Goal: Task Accomplishment & Management: Manage account settings

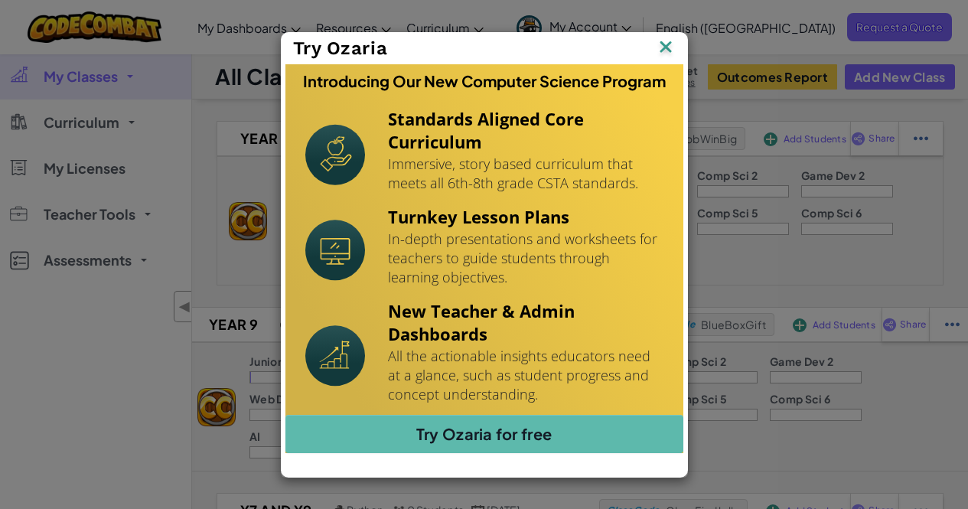
click at [667, 50] on img at bounding box center [666, 48] width 20 height 23
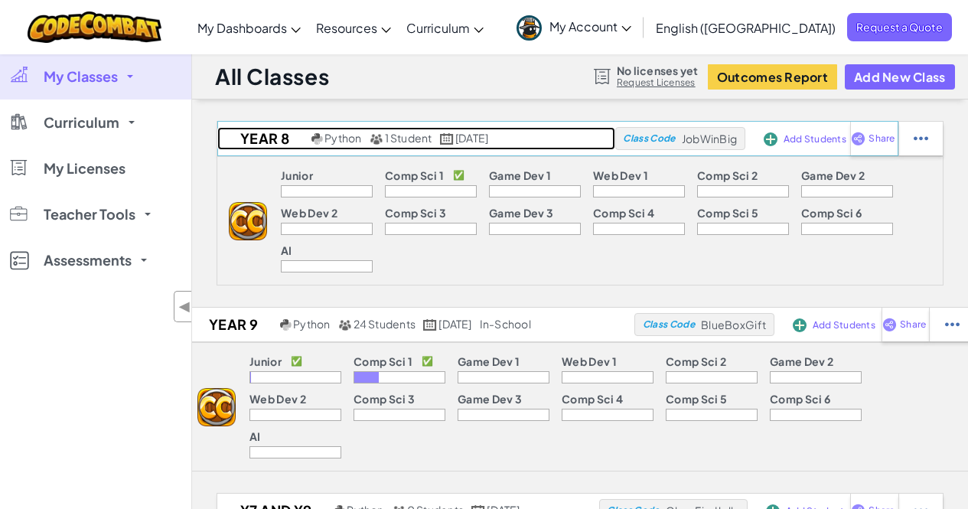
click at [222, 148] on h2 "Year 8" at bounding box center [262, 138] width 90 height 23
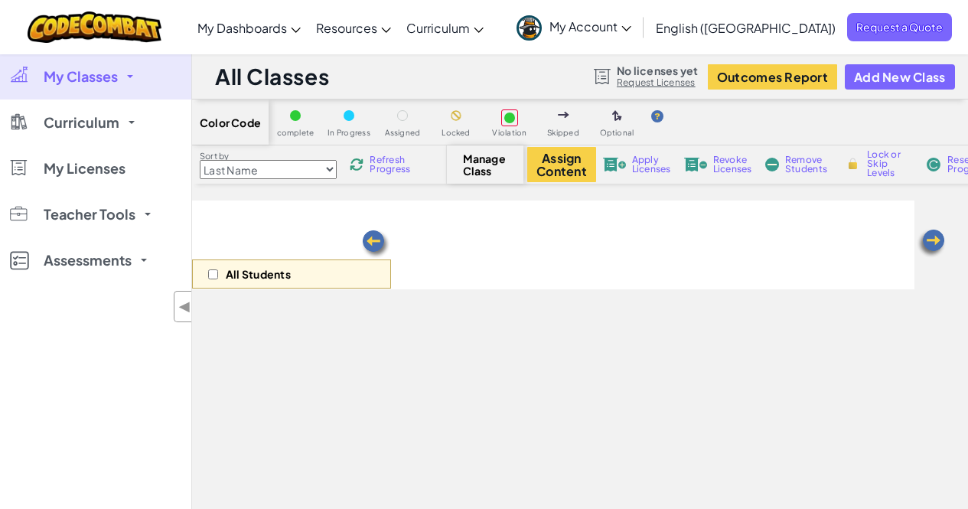
select select "560f1a9f22961295f9427742"
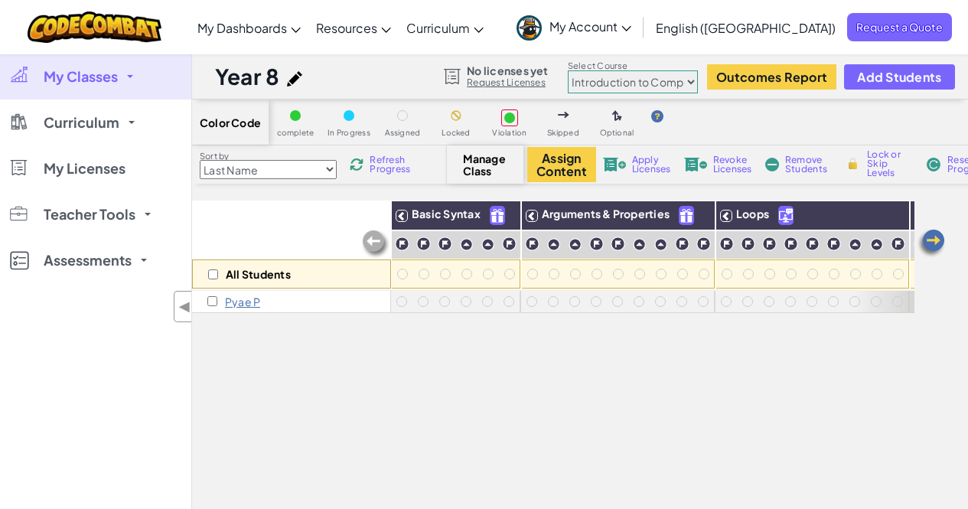
click at [236, 298] on p "Pyae P" at bounding box center [242, 301] width 35 height 12
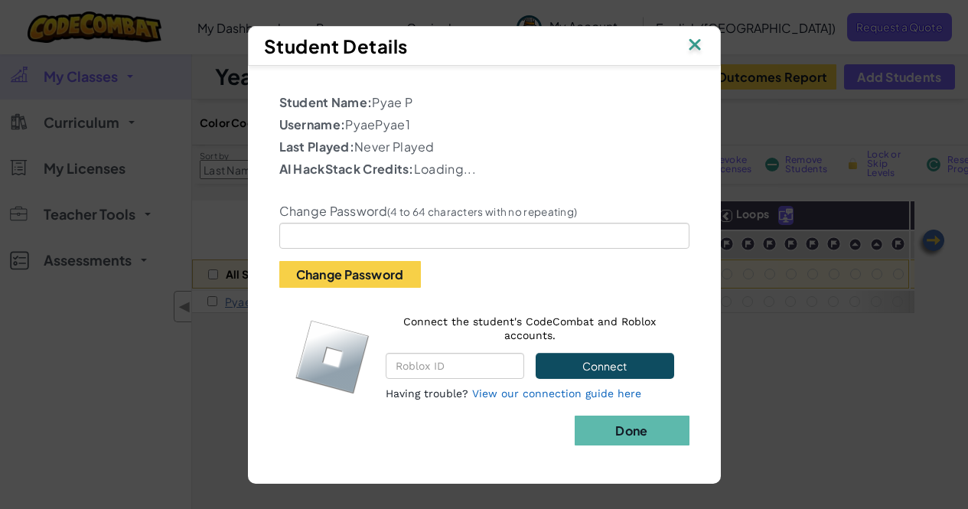
click at [358, 205] on label "Change Password (4 to 64 characters with no repeating)" at bounding box center [428, 211] width 298 height 15
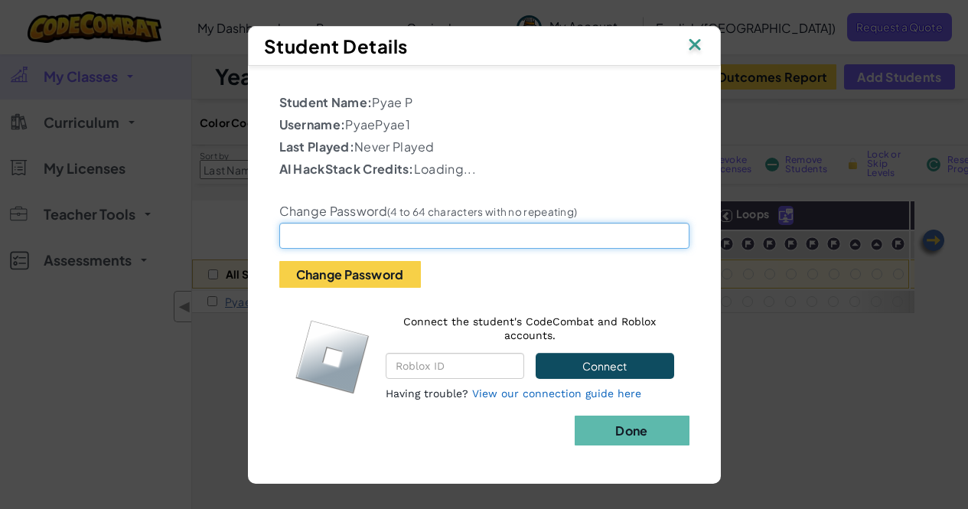
click at [348, 241] on input "text" at bounding box center [484, 236] width 410 height 26
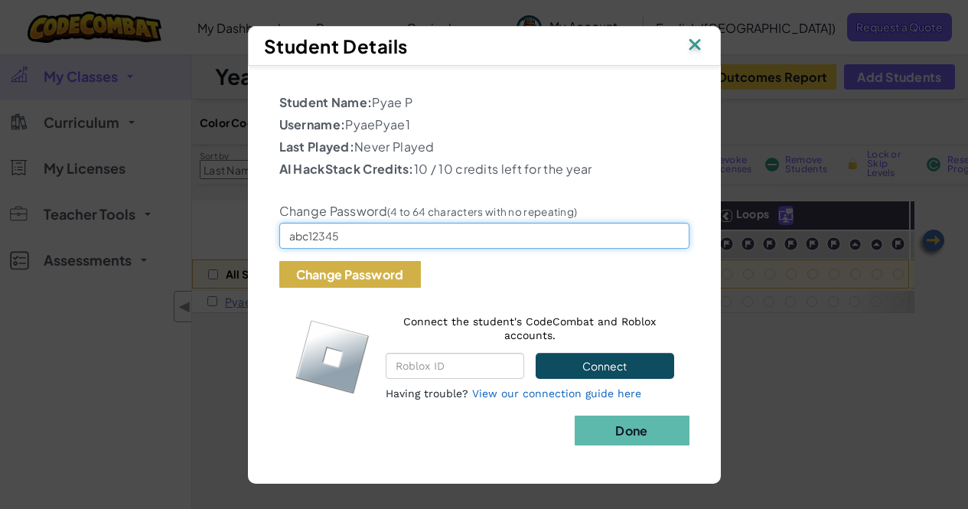
type input "abc12345"
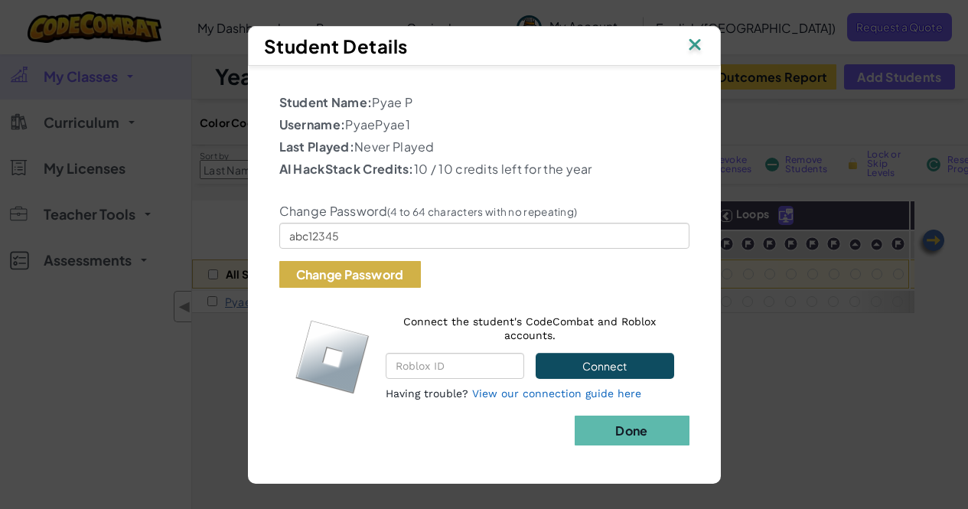
click at [372, 281] on button "Change Password" at bounding box center [350, 274] width 142 height 27
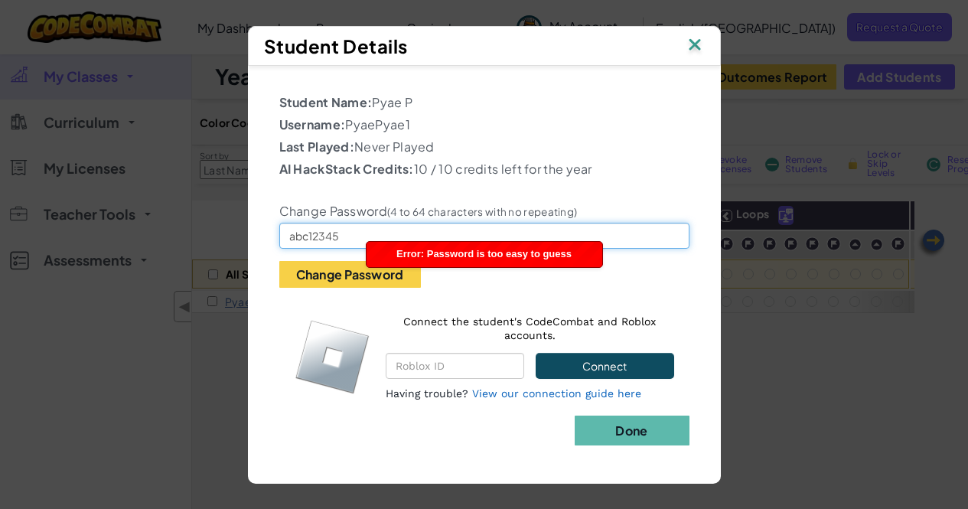
click at [379, 230] on input "abc12345" at bounding box center [484, 236] width 410 height 26
click at [371, 228] on input "abc12345" at bounding box center [484, 236] width 410 height 26
click at [370, 228] on input "abc12345" at bounding box center [484, 236] width 410 height 26
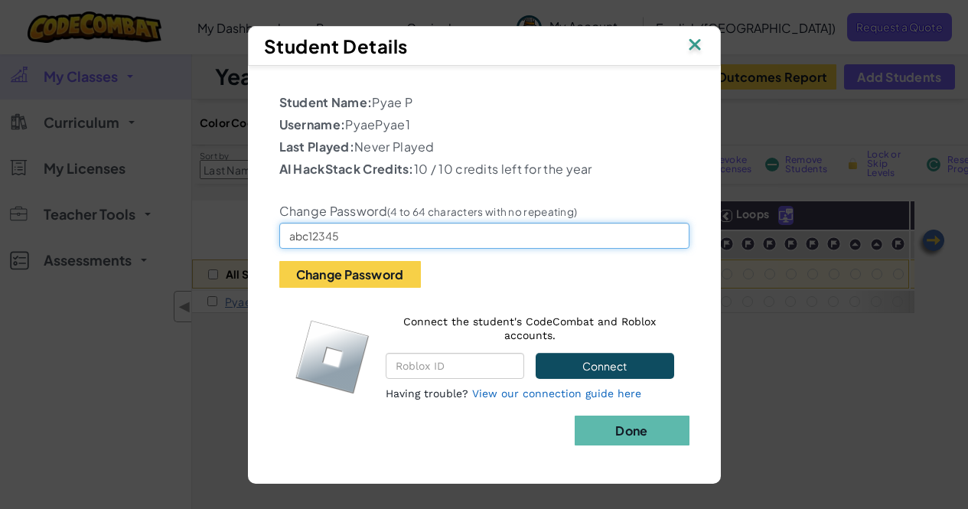
drag, startPoint x: 366, startPoint y: 238, endPoint x: 278, endPoint y: 233, distance: 88.2
click at [278, 233] on div "Change Password (4 to 64 characters with no repeating) abc12345 Change Password" at bounding box center [484, 235] width 433 height 106
click at [394, 245] on input "abc12345" at bounding box center [484, 236] width 410 height 26
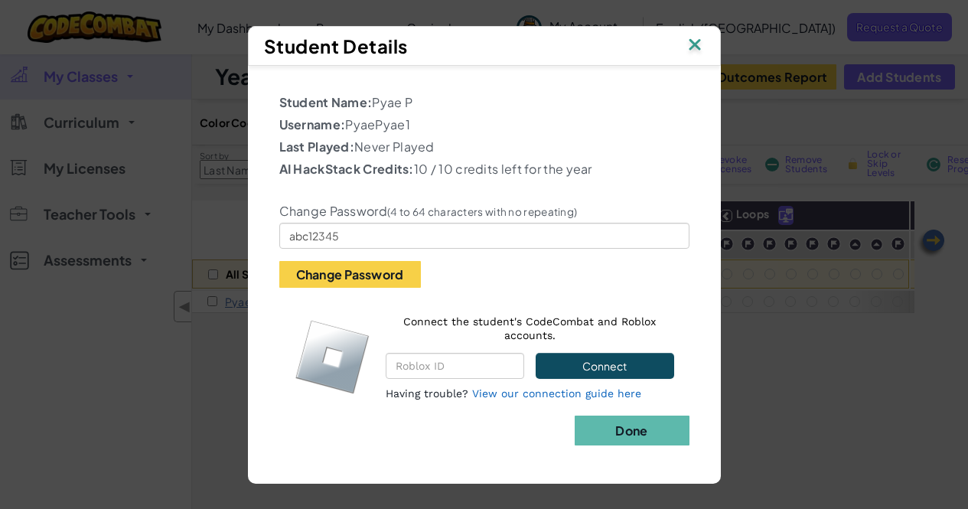
click at [687, 53] on img at bounding box center [695, 45] width 20 height 23
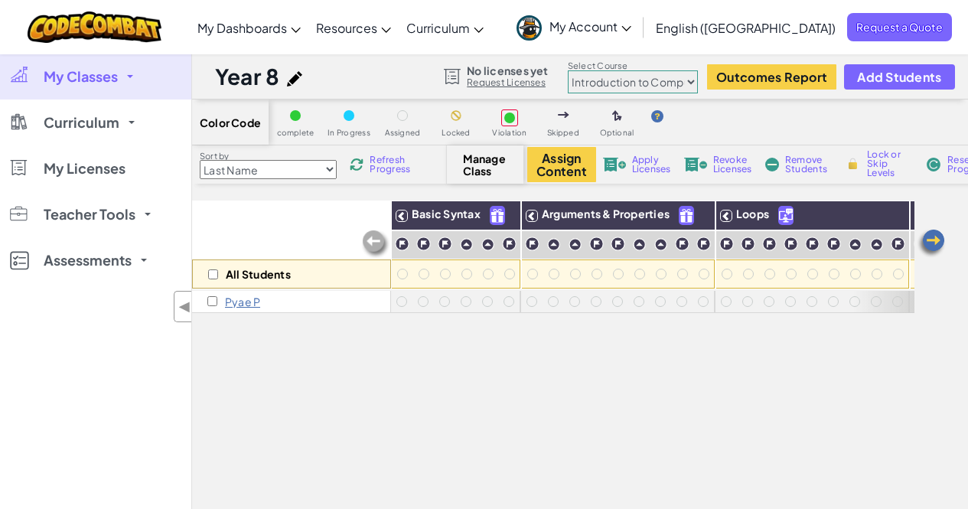
click at [236, 301] on p "Pyae P" at bounding box center [242, 301] width 35 height 12
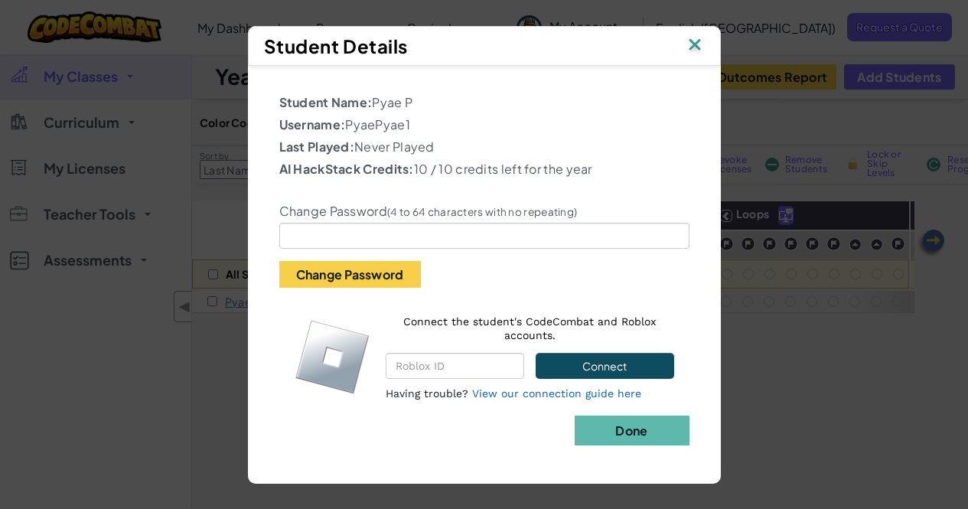
drag, startPoint x: 427, startPoint y: 126, endPoint x: 351, endPoint y: 124, distance: 75.8
click at [351, 124] on p "Username: PyaePyae1" at bounding box center [484, 125] width 410 height 18
copy p "PyaePyae1"
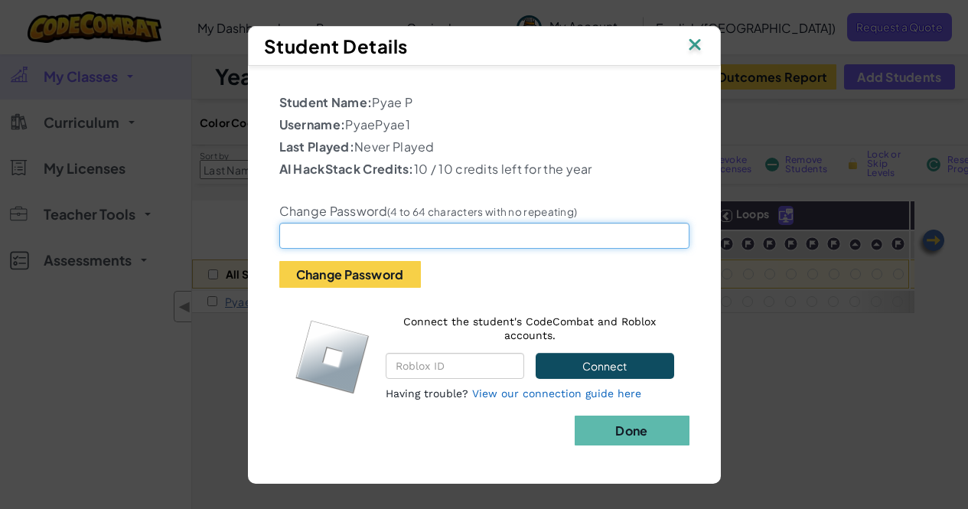
click at [386, 232] on input "text" at bounding box center [484, 236] width 410 height 26
type input "iamaGOD"
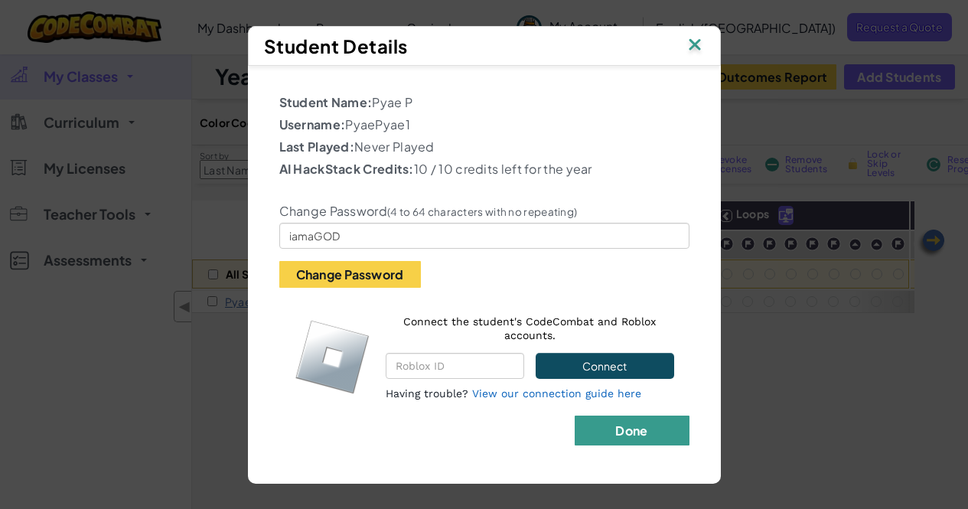
click at [644, 432] on b "Done" at bounding box center [631, 430] width 32 height 16
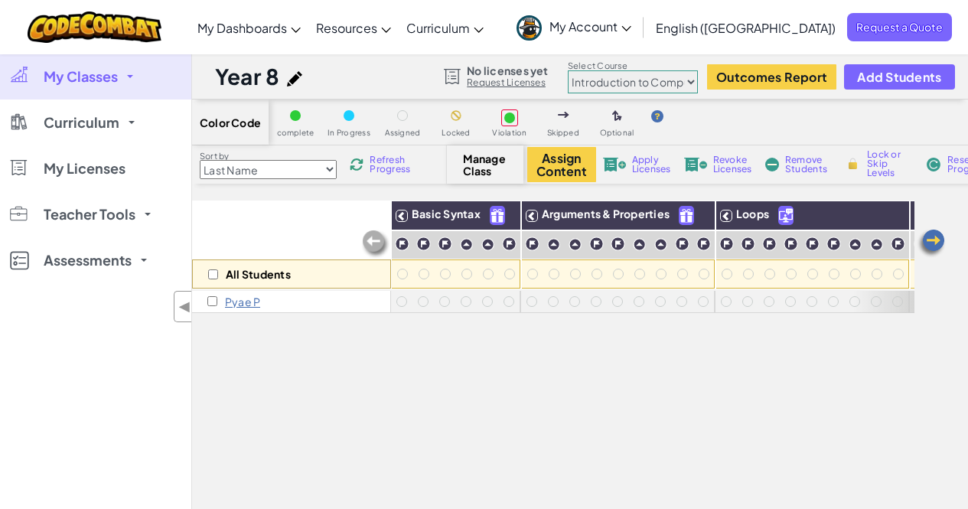
click at [244, 305] on p "Pyae P" at bounding box center [242, 301] width 35 height 12
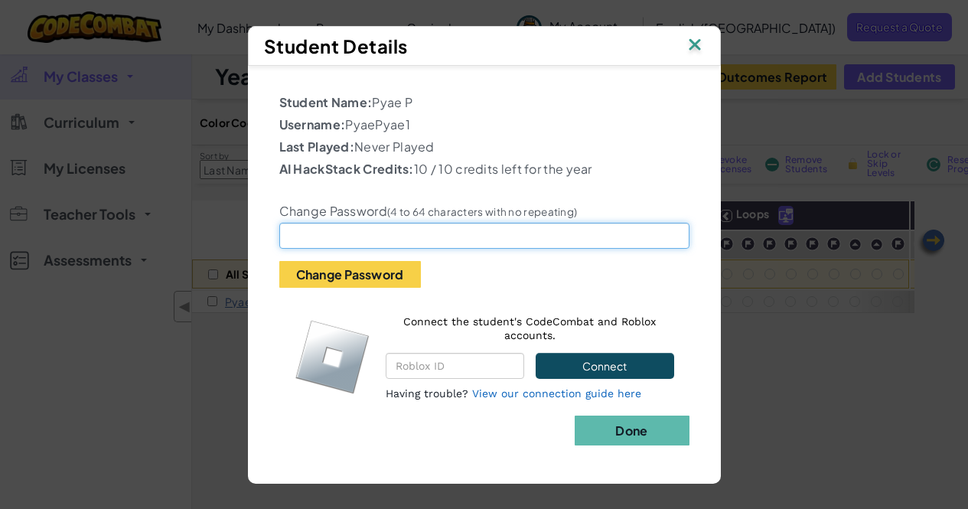
click at [321, 241] on input "text" at bounding box center [484, 236] width 410 height 26
type input "I"
paste input "iamaGOD"
type input "iamaGOD"
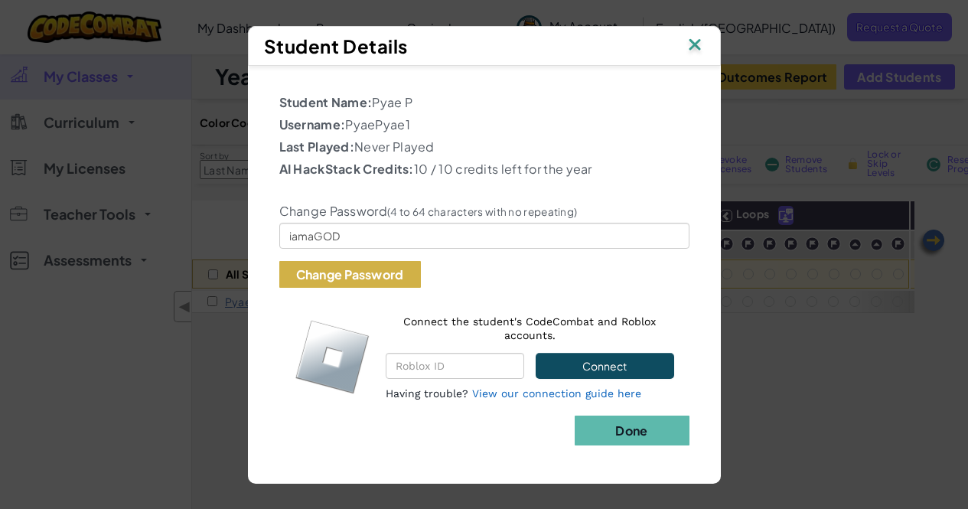
click at [339, 270] on button "Change Password" at bounding box center [350, 274] width 142 height 27
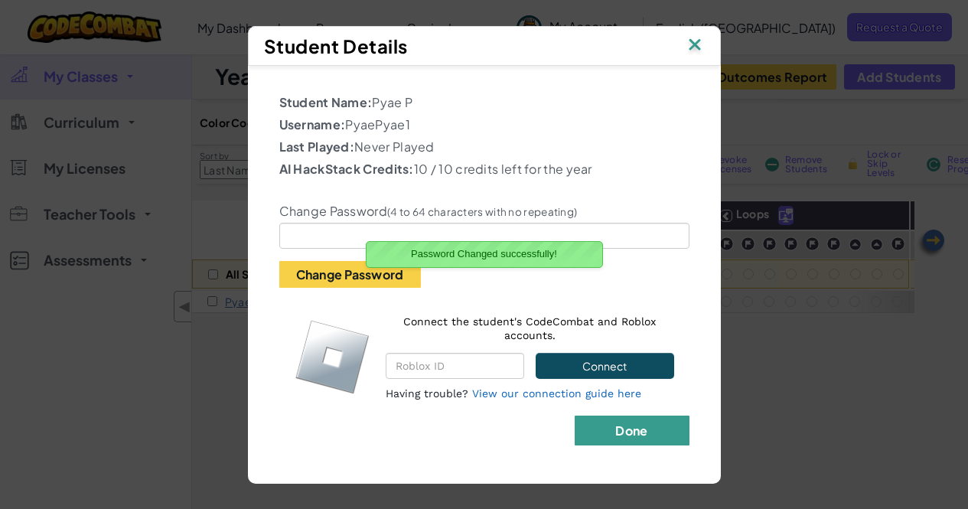
click at [652, 433] on button "Done" at bounding box center [632, 431] width 115 height 30
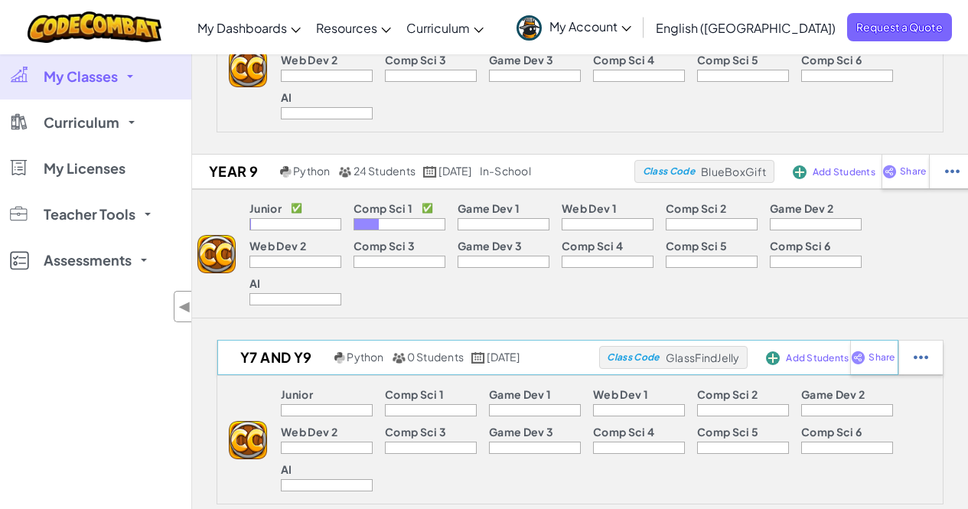
scroll to position [230, 0]
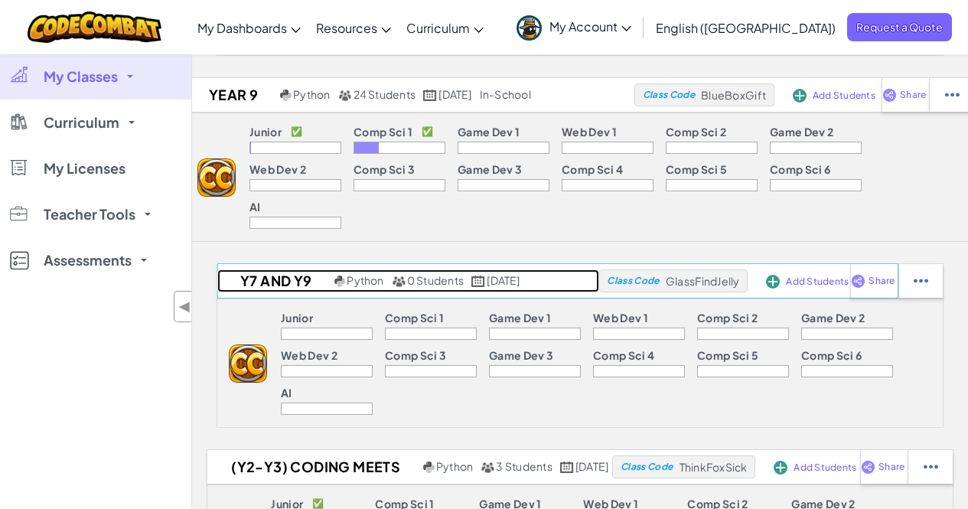
click at [245, 269] on h2 "Y7 and Y9" at bounding box center [273, 280] width 113 height 23
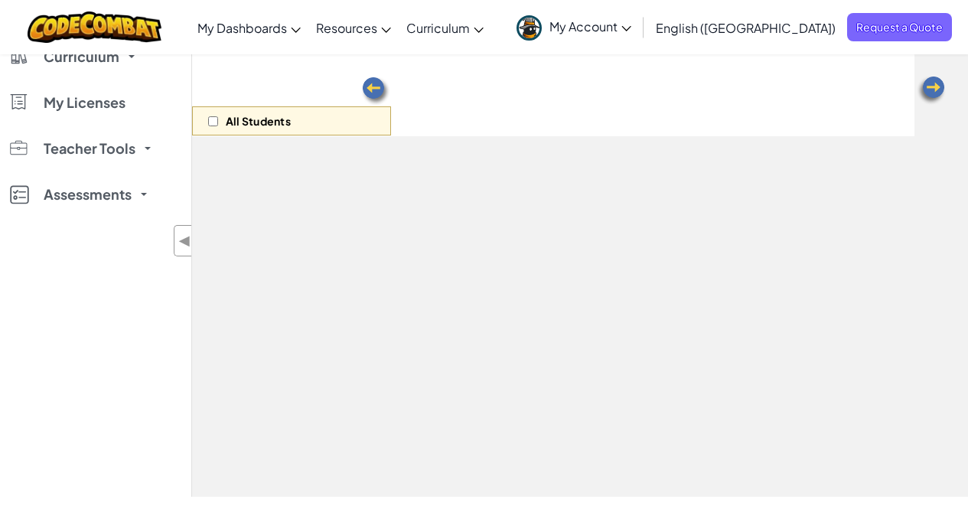
select select "560f1a9f22961295f9427742"
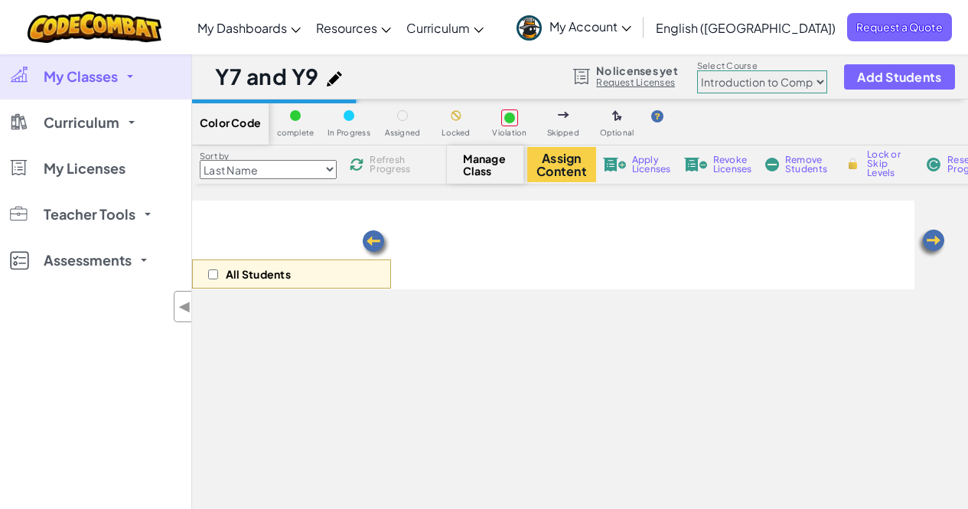
click at [375, 233] on img at bounding box center [375, 244] width 31 height 31
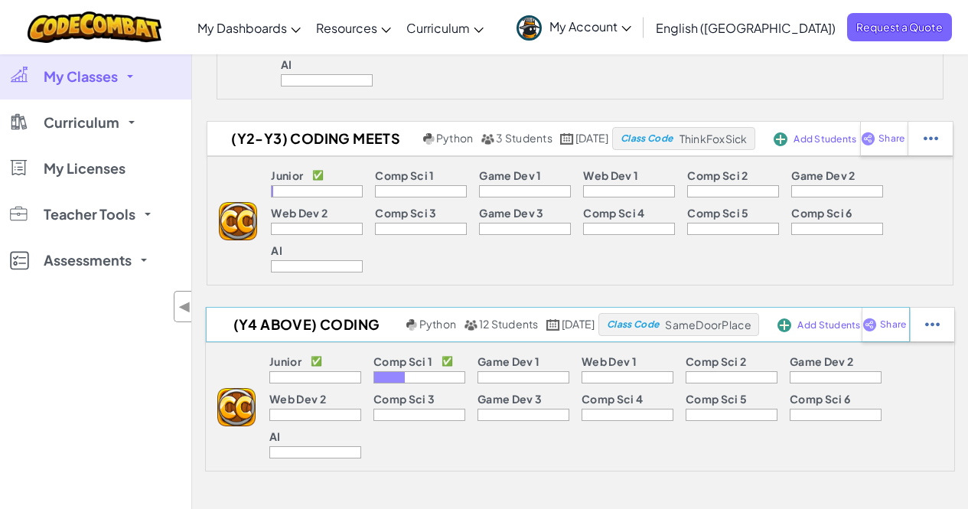
scroll to position [612, 0]
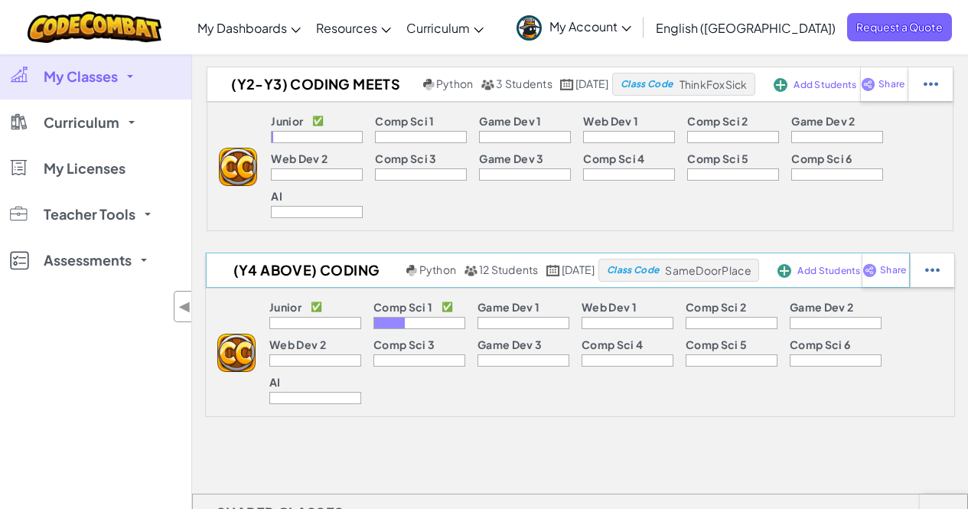
click at [384, 253] on div "(Y4 above) Coding meets AI Python 12 Students [DATE] Class Code SameDoorPlace A…" at bounding box center [557, 270] width 703 height 35
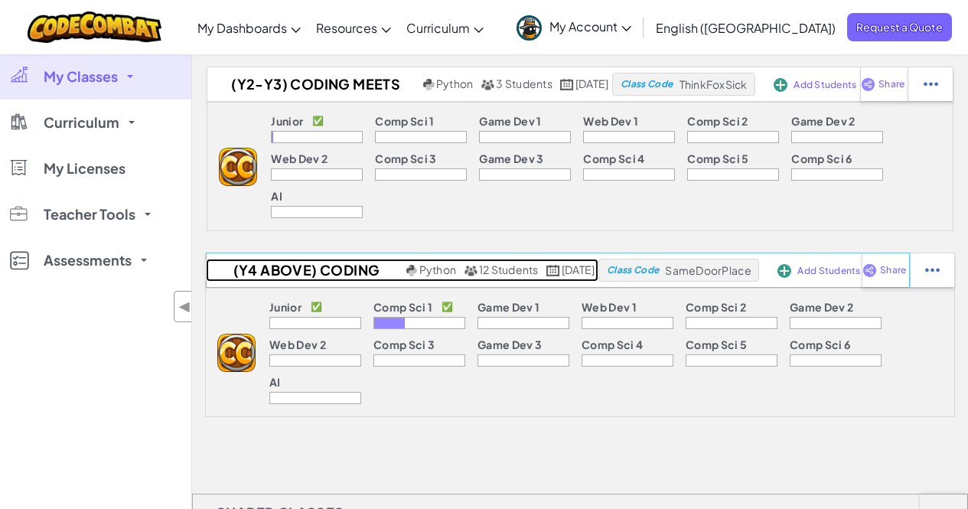
click at [419, 262] on span "Python" at bounding box center [437, 269] width 37 height 14
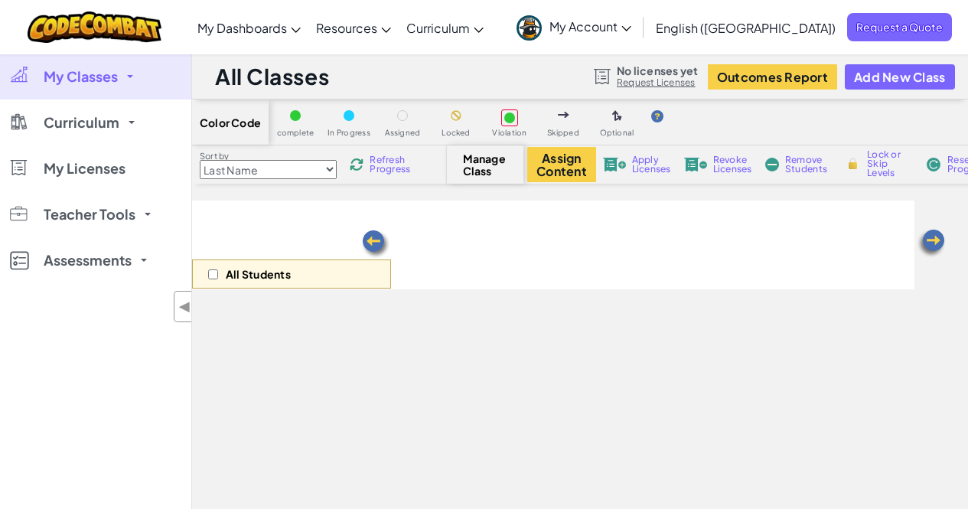
select select "560f1a9f22961295f9427742"
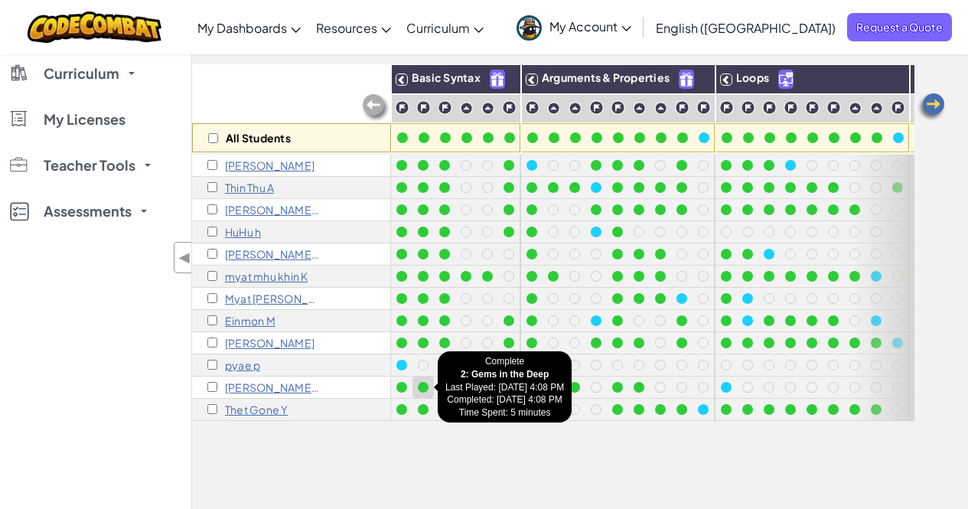
scroll to position [153, 0]
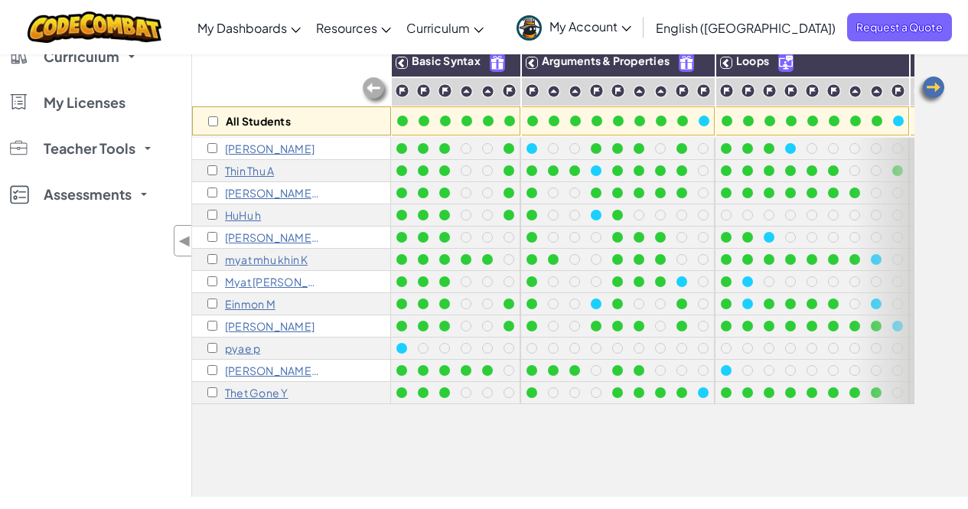
click at [255, 302] on p "Einmon M" at bounding box center [250, 304] width 51 height 12
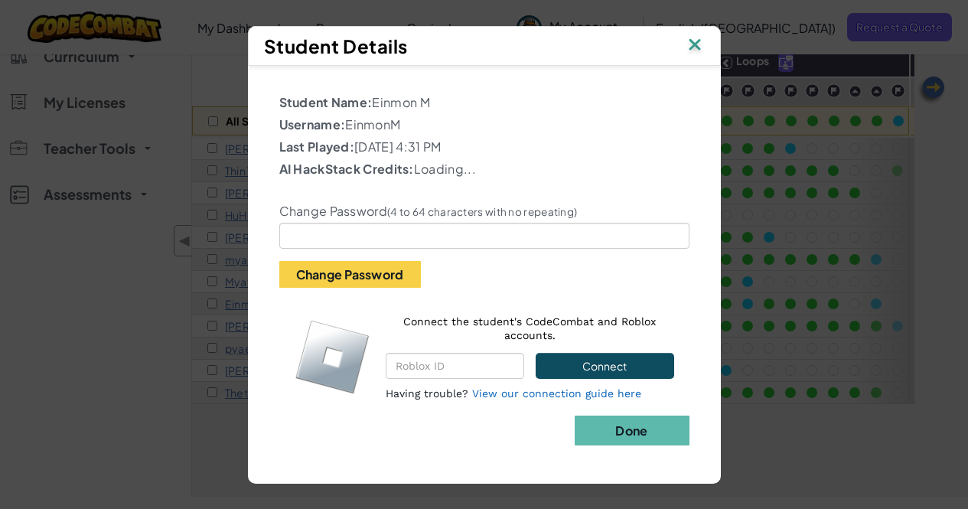
click at [702, 47] on img at bounding box center [695, 45] width 20 height 23
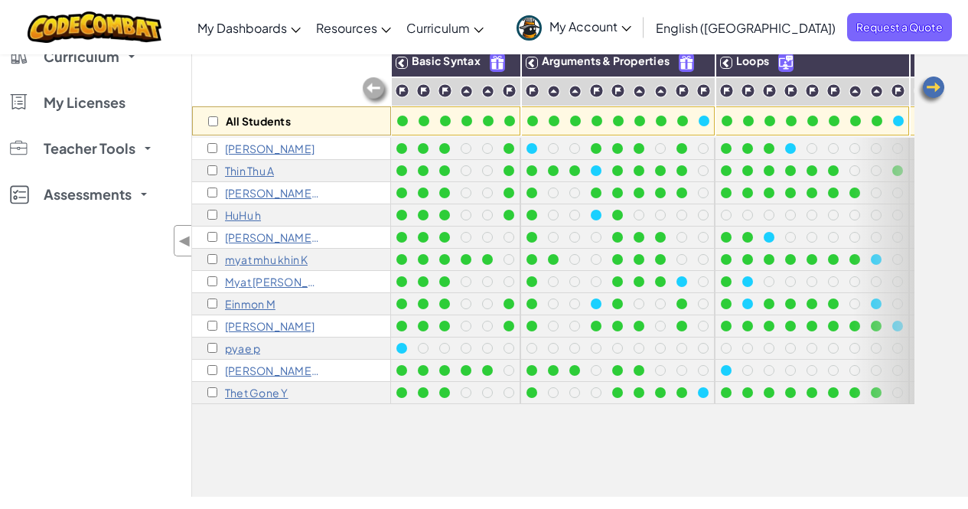
click at [314, 302] on div "Einmon M" at bounding box center [291, 304] width 199 height 22
click at [243, 302] on p "Einmon M" at bounding box center [250, 304] width 51 height 12
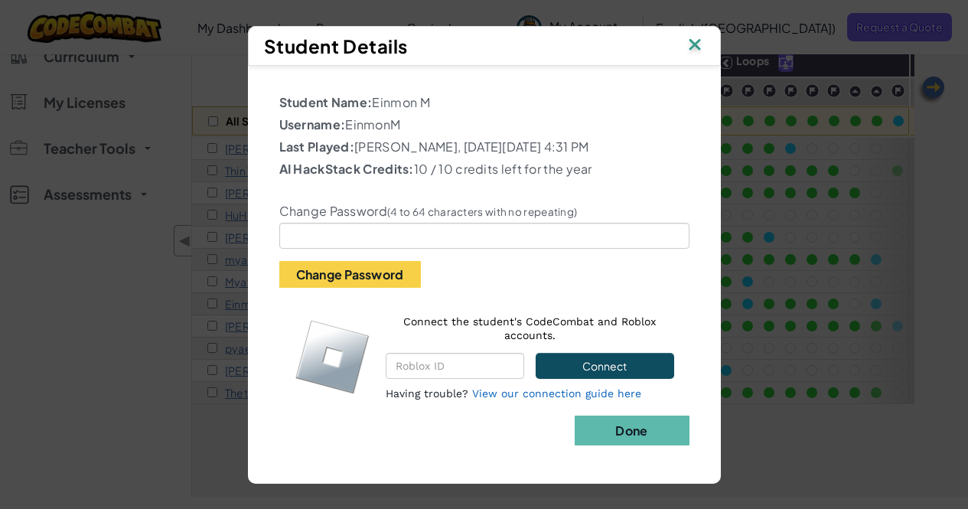
drag, startPoint x: 347, startPoint y: 129, endPoint x: 409, endPoint y: 129, distance: 62.0
click at [407, 129] on p "Username: EinmonM" at bounding box center [484, 125] width 410 height 18
click at [371, 249] on div "Change Password (4 to 64 characters with no repeating) Change Password" at bounding box center [484, 235] width 433 height 106
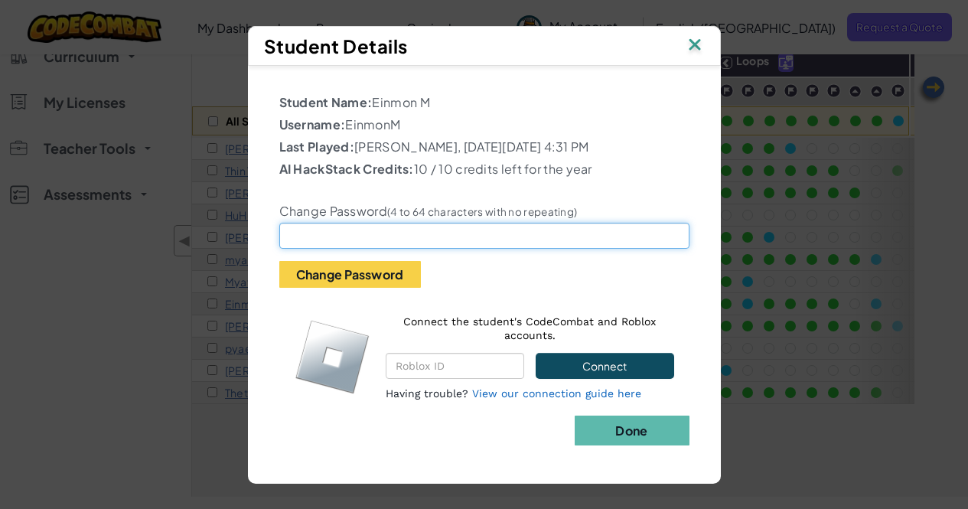
click at [378, 238] on input "text" at bounding box center [484, 236] width 410 height 26
paste input "iamaGOD"
type input "iamaGOD"
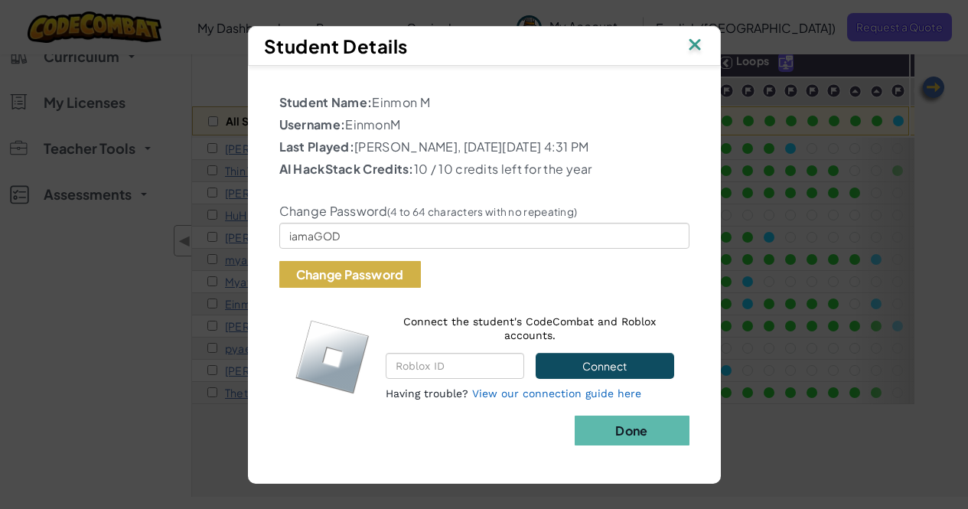
click at [382, 278] on button "Change Password" at bounding box center [350, 274] width 142 height 27
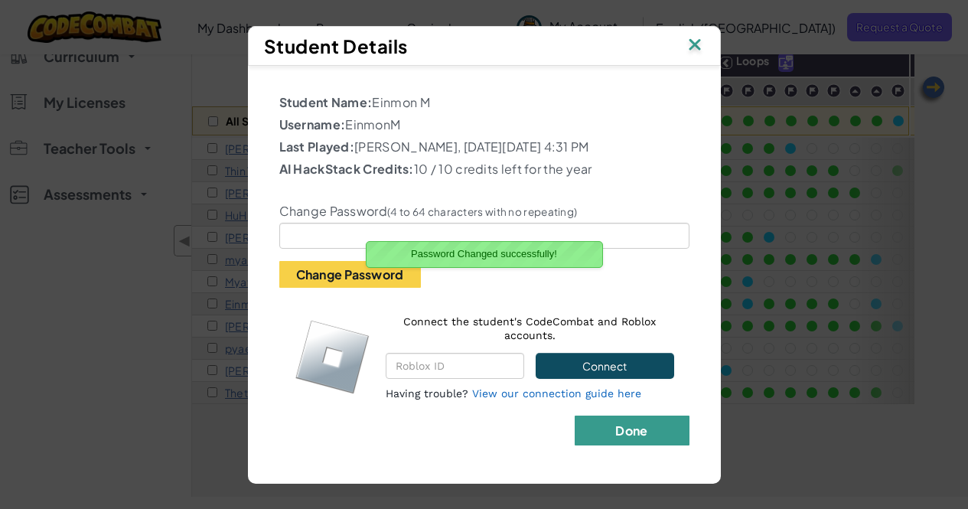
click at [651, 439] on button "Done" at bounding box center [632, 431] width 115 height 30
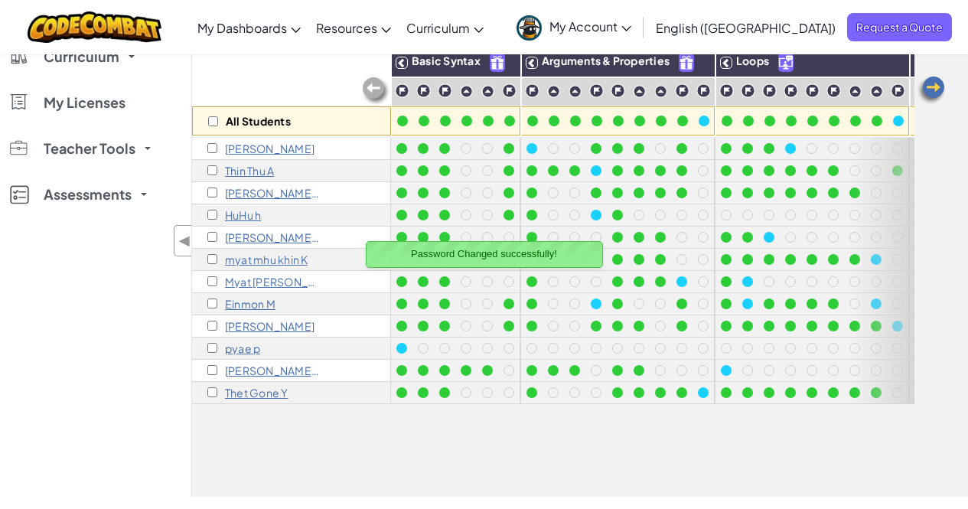
click at [253, 302] on p "Einmon M" at bounding box center [250, 304] width 51 height 12
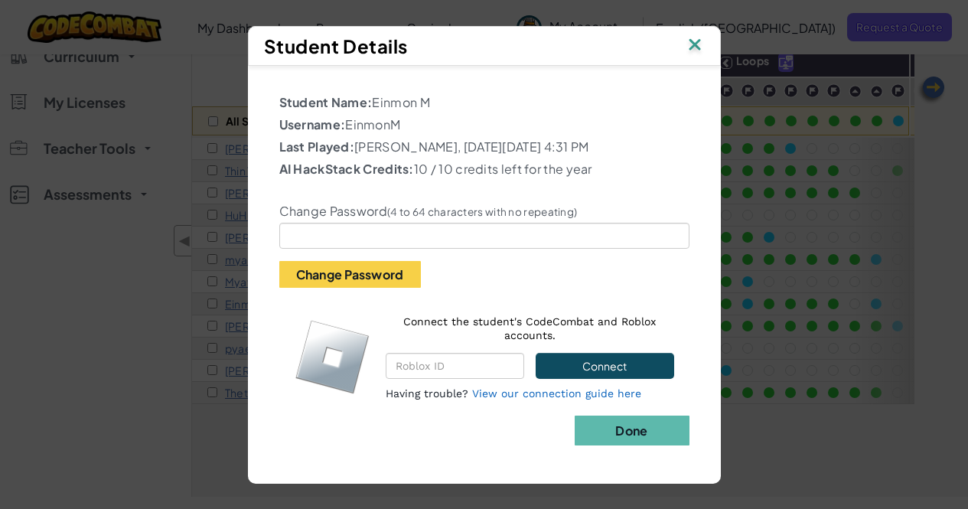
drag, startPoint x: 423, startPoint y: 129, endPoint x: 350, endPoint y: 129, distance: 73.5
click at [350, 129] on p "Username: EinmonM" at bounding box center [484, 125] width 410 height 18
click at [689, 37] on img at bounding box center [695, 45] width 20 height 23
